Goal: Ask a question: Seek information or help from site administrators or community

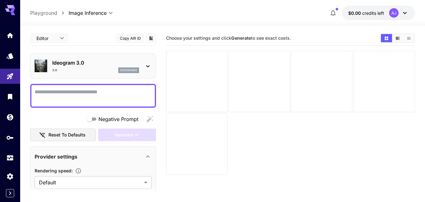
scroll to position [466, 0]
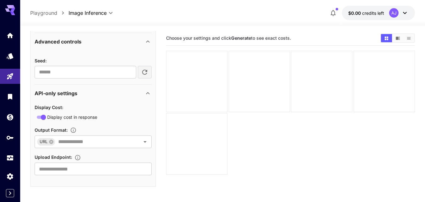
click at [379, 8] on button "$0.00 credits left AJ" at bounding box center [378, 13] width 73 height 14
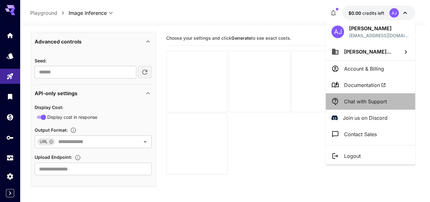
click at [374, 106] on li "Chat with Support" at bounding box center [370, 101] width 89 height 16
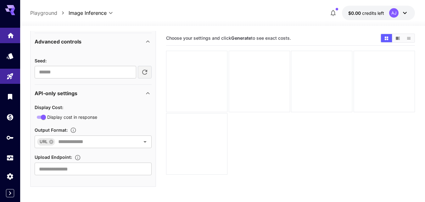
click at [11, 36] on icon "Home" at bounding box center [11, 33] width 6 height 5
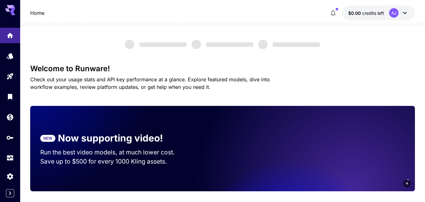
click at [408, 13] on icon at bounding box center [406, 13] width 8 height 8
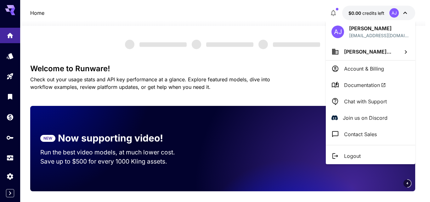
click at [383, 71] on p "Account & Billing" at bounding box center [364, 69] width 40 height 8
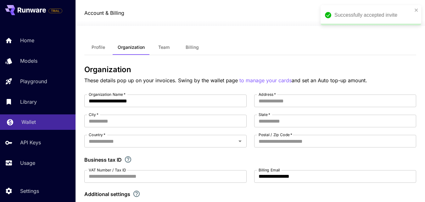
click at [33, 119] on p "Wallet" at bounding box center [28, 122] width 14 height 8
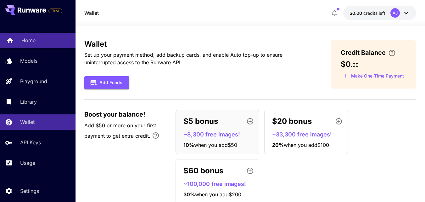
click at [37, 46] on link "Home" at bounding box center [38, 40] width 76 height 15
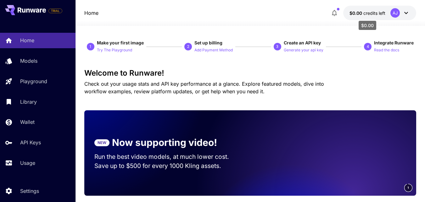
click at [360, 12] on span "$0.00" at bounding box center [357, 12] width 14 height 5
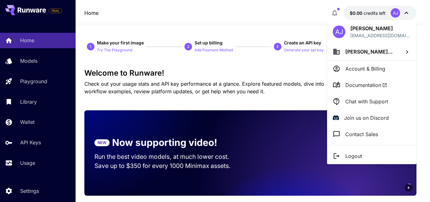
click at [364, 63] on li "Account & Billing" at bounding box center [371, 68] width 89 height 16
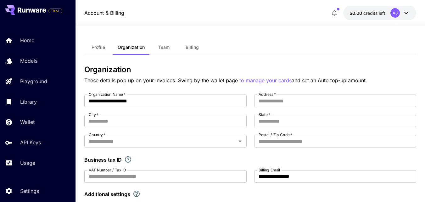
click at [163, 48] on span "Team" at bounding box center [163, 47] width 11 height 6
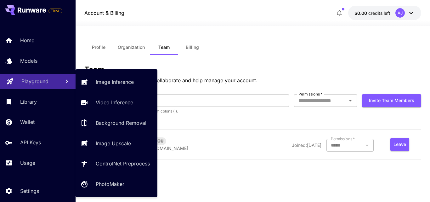
click at [26, 83] on p "Playground" at bounding box center [34, 81] width 27 height 8
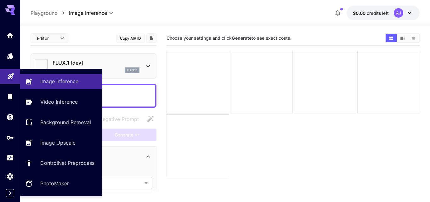
type input "**********"
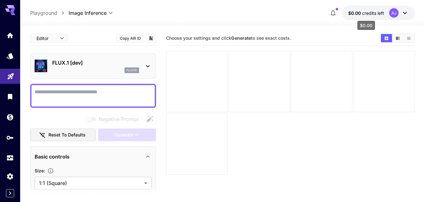
click at [373, 14] on span "credits left" at bounding box center [373, 12] width 22 height 5
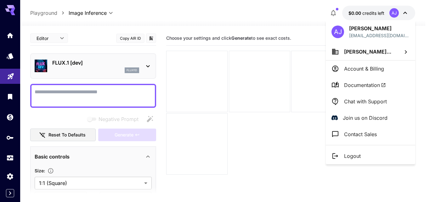
click at [354, 98] on p "Chat with Support" at bounding box center [365, 102] width 43 height 8
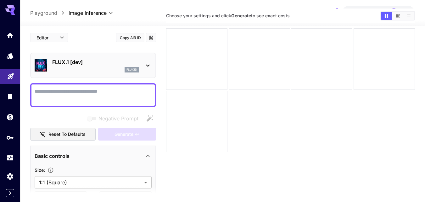
scroll to position [23, 0]
click at [12, 38] on link at bounding box center [10, 35] width 20 height 15
